Goal: Task Accomplishment & Management: Use online tool/utility

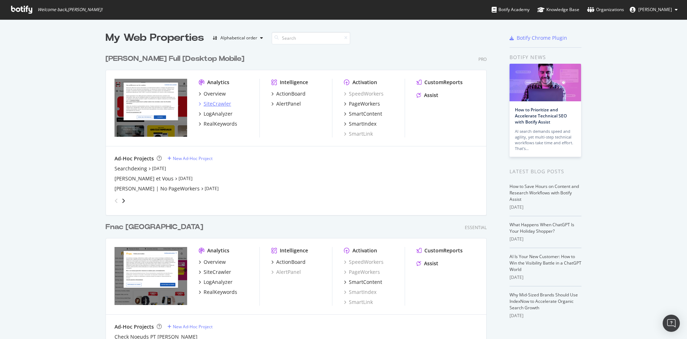
click at [211, 103] on div "SiteCrawler" at bounding box center [218, 103] width 28 height 7
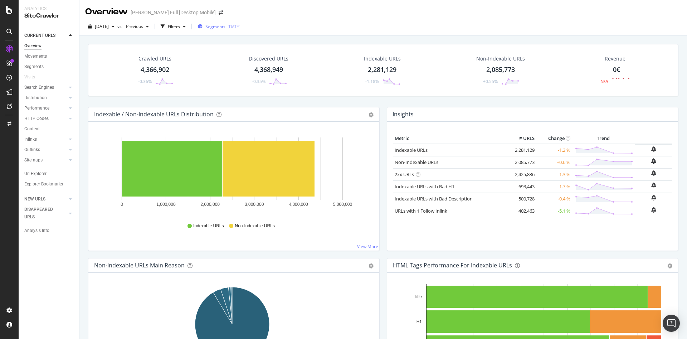
click at [225, 29] on span "Segments" at bounding box center [215, 27] width 20 height 6
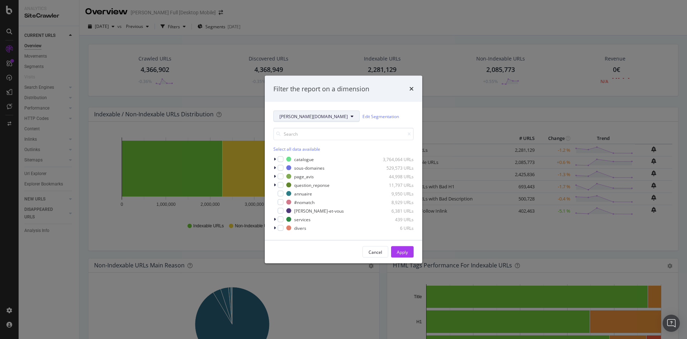
click at [295, 116] on span "darty.com" at bounding box center [314, 116] width 68 height 6
click at [321, 52] on div "Filter the report on a dimension darty.com Edit Segmentation Select all data av…" at bounding box center [343, 169] width 687 height 339
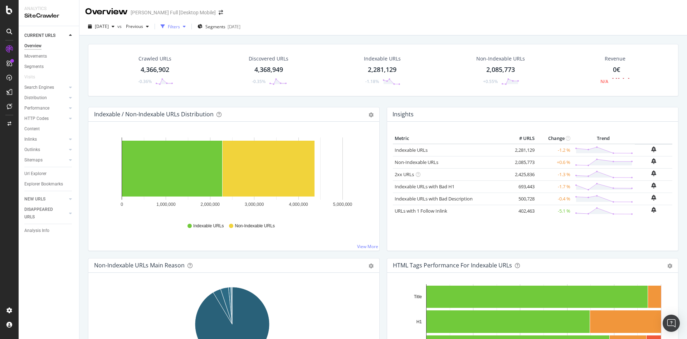
click at [168, 25] on div "button" at bounding box center [163, 26] width 10 height 10
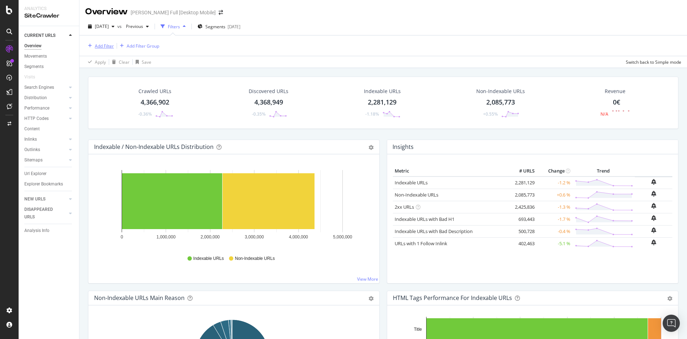
click at [111, 46] on div "Add Filter" at bounding box center [104, 46] width 19 height 6
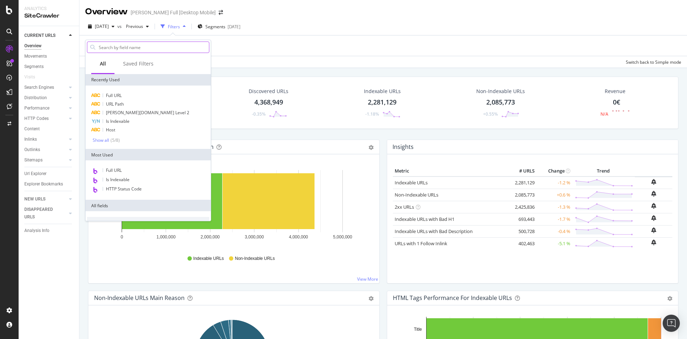
click at [123, 46] on input "text" at bounding box center [153, 47] width 111 height 11
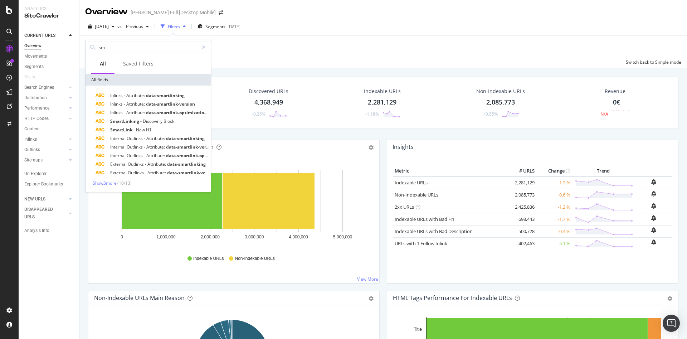
type input "sm"
click at [179, 97] on span "data-smartlinking" at bounding box center [165, 95] width 39 height 6
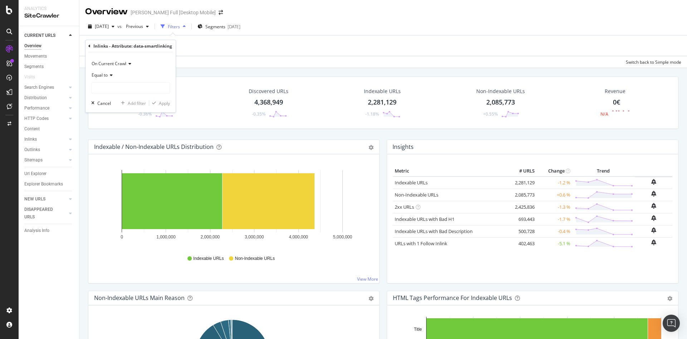
click at [112, 77] on div "Equal to" at bounding box center [130, 74] width 79 height 11
click at [140, 47] on div "Inlinks - Attribute: data-smartlinking" at bounding box center [132, 46] width 79 height 6
drag, startPoint x: 93, startPoint y: 47, endPoint x: 170, endPoint y: 50, distance: 76.6
click at [170, 50] on div "Inlinks - Attribute: data-smartlinking" at bounding box center [130, 46] width 84 height 12
click at [112, 75] on icon at bounding box center [110, 75] width 5 height 4
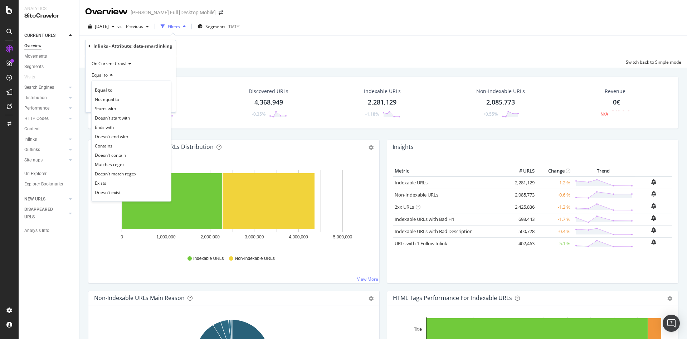
click at [118, 89] on div "Equal to" at bounding box center [131, 89] width 77 height 9
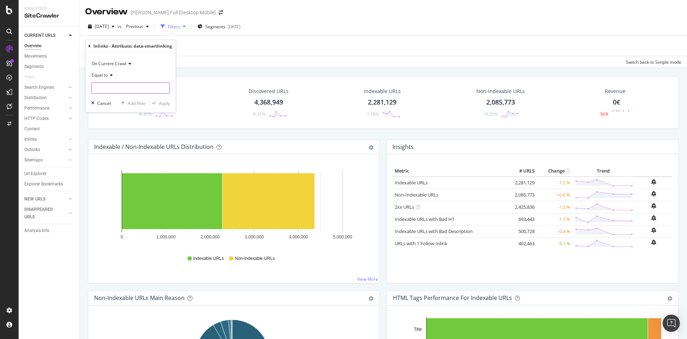
click at [122, 85] on input "text" at bounding box center [131, 87] width 78 height 11
click at [140, 98] on span "ranking ranking-surboost" at bounding box center [120, 97] width 54 height 6
type input "ranking ranking-surboost"
click at [164, 103] on div "Apply" at bounding box center [164, 103] width 11 height 6
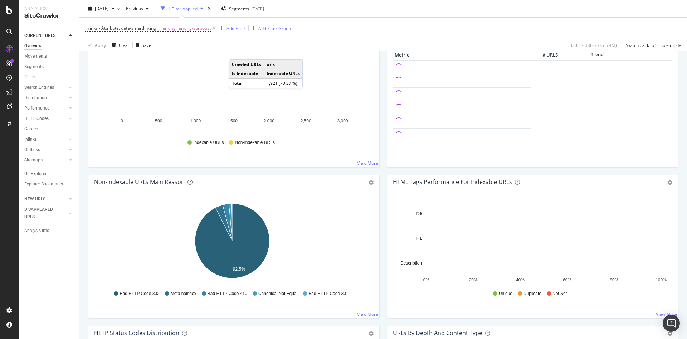
scroll to position [72, 0]
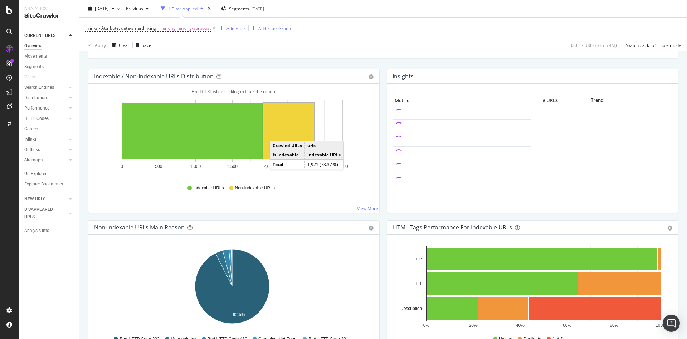
click at [278, 133] on rect "A chart." at bounding box center [288, 131] width 51 height 56
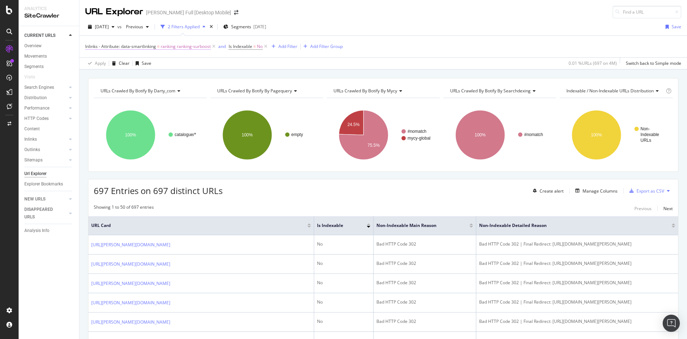
click at [173, 46] on span "ranking ranking-surboost" at bounding box center [186, 47] width 50 height 10
click at [89, 45] on icon at bounding box center [89, 46] width 2 height 4
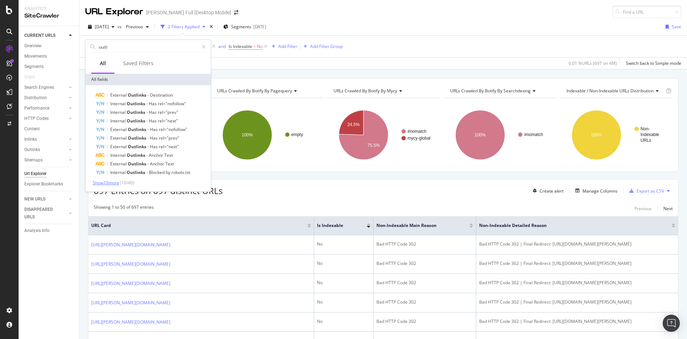
type input "outli"
click at [116, 184] on span "Show 10 more" at bounding box center [106, 183] width 26 height 6
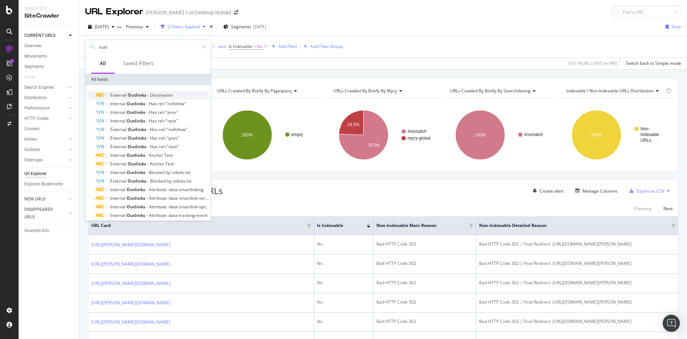
click at [180, 94] on div "External Outlinks - Destination" at bounding box center [153, 95] width 114 height 9
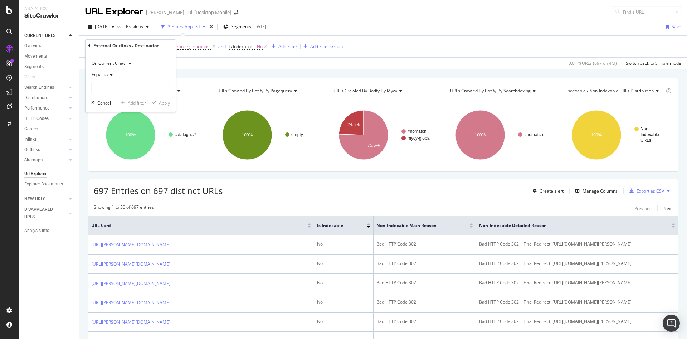
click at [110, 77] on icon at bounding box center [110, 75] width 5 height 4
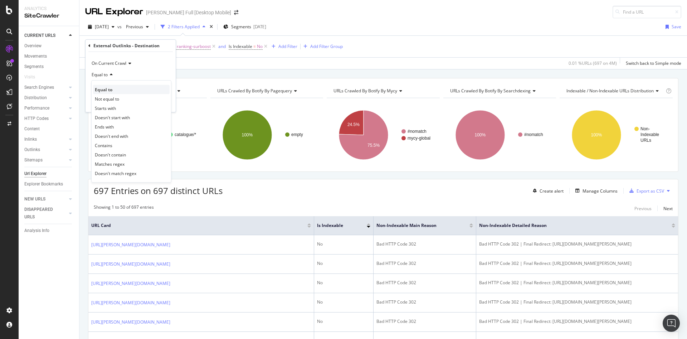
click at [111, 91] on span "Equal to" at bounding box center [104, 90] width 18 height 6
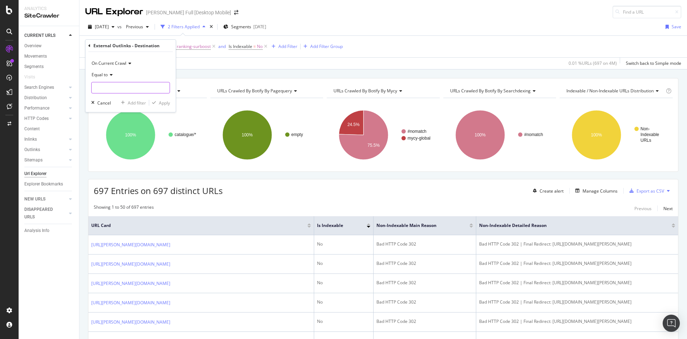
click at [125, 86] on input "text" at bounding box center [131, 87] width 78 height 11
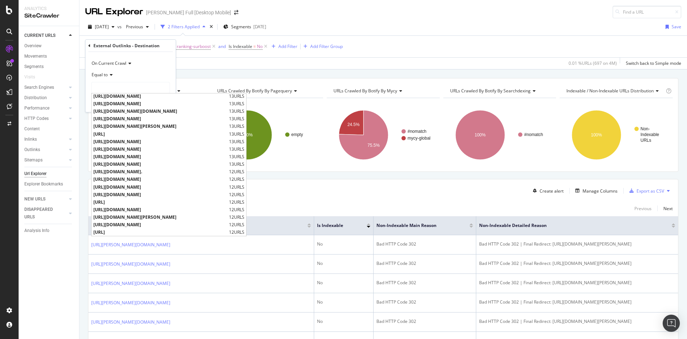
scroll to position [1561, 0]
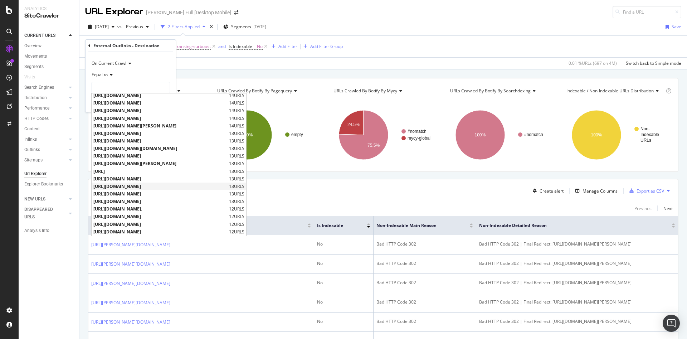
click at [215, 186] on span "https://drive.google.com/open?id=1LjwPLT1W385i_SvqdfoxM0VesuxTRWwu" at bounding box center [160, 186] width 134 height 6
type input "https://drive.google.com/open?id=1LjwPLT1W385i_SvqdfoxM0VesuxTRWwu"
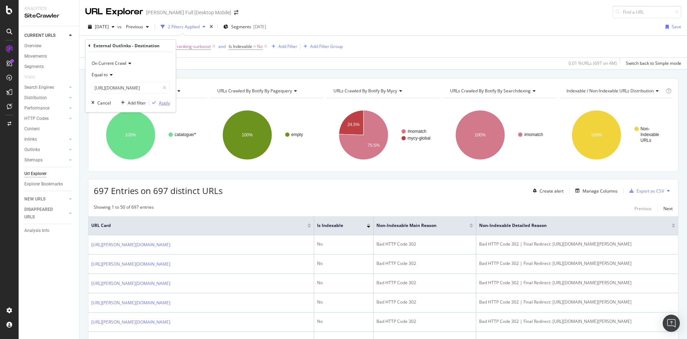
click at [165, 102] on div "Apply" at bounding box center [164, 103] width 11 height 6
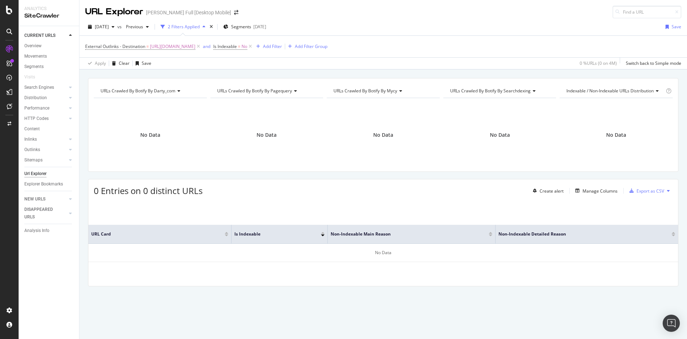
drag, startPoint x: 359, startPoint y: 46, endPoint x: 363, endPoint y: 51, distance: 6.6
click at [253, 47] on icon at bounding box center [250, 46] width 6 height 7
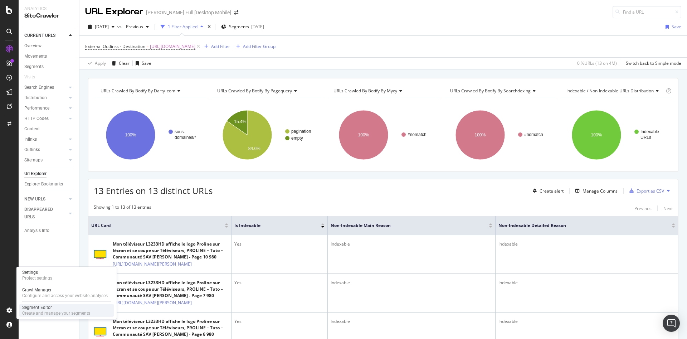
click at [60, 307] on div "Segment Editor" at bounding box center [56, 308] width 68 height 6
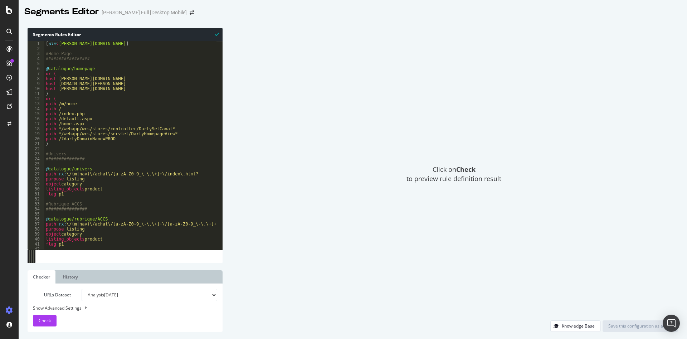
click at [142, 294] on select "Analysis 2025 Aug. 31st Analysis 2025 Jul. 31st Analysis 2025 Jul. 4th Analysis…" at bounding box center [150, 295] width 136 height 12
select select "urlList"
click at [82, 289] on select "Analysis 2025 Aug. 31st Analysis 2025 Jul. 31st Analysis 2025 Jul. 4th Analysis…" at bounding box center [150, 295] width 136 height 12
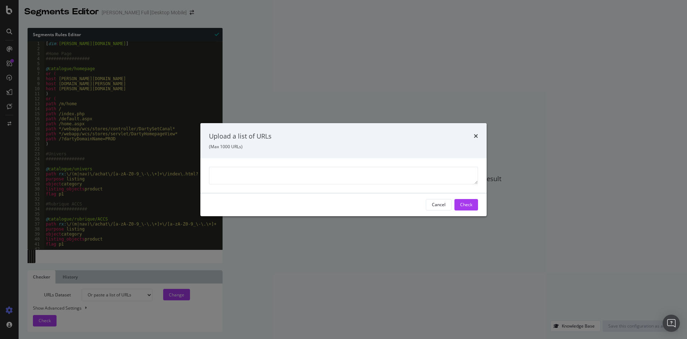
click at [280, 172] on textarea "modal" at bounding box center [343, 175] width 269 height 17
paste textarea "https://www.darty.com/nav/achat/informatique/ordinateur_portable/portable/index…"
type textarea "https://www.darty.com/nav/achat/informatique/ordinateur_portable/portable/index…"
click at [473, 205] on button "Check" at bounding box center [467, 204] width 24 height 11
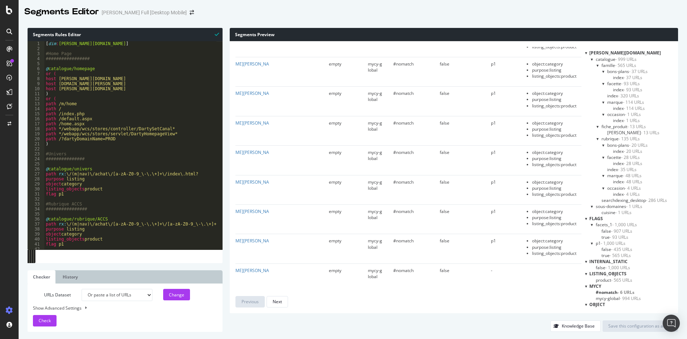
scroll to position [2739, 43]
drag, startPoint x: 539, startPoint y: 284, endPoint x: 515, endPoint y: 285, distance: 24.4
click at [515, 285] on div "url darty.com pagequery mycy searchdexing internal_static flags qualifiers http…" at bounding box center [409, 168] width 346 height 243
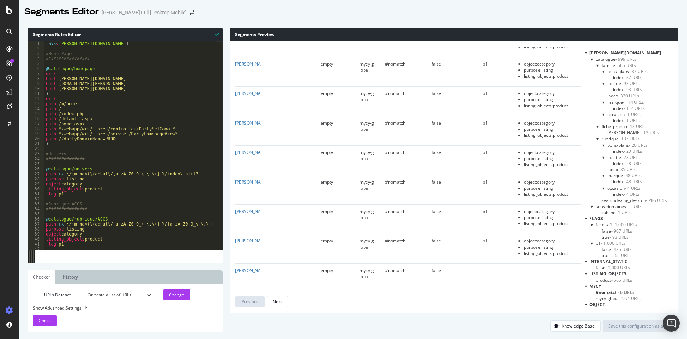
scroll to position [2739, 0]
